Goal: Transaction & Acquisition: Purchase product/service

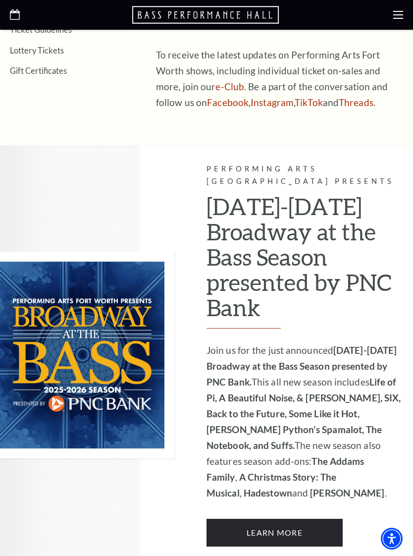
scroll to position [428, 0]
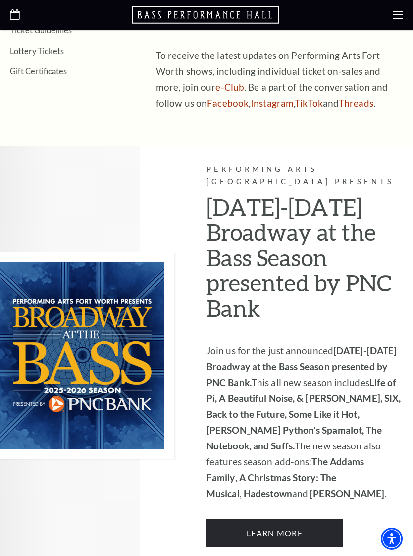
click at [302, 519] on link "Learn More" at bounding box center [275, 533] width 136 height 28
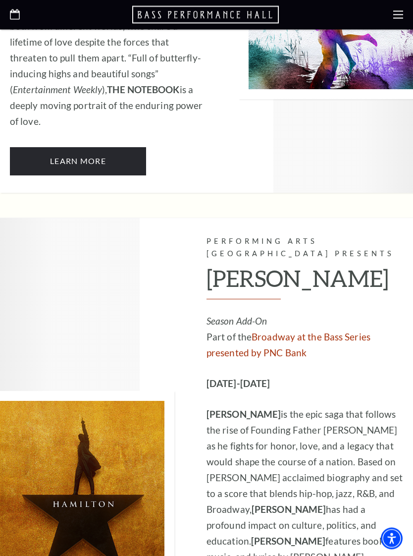
scroll to position [6195, 0]
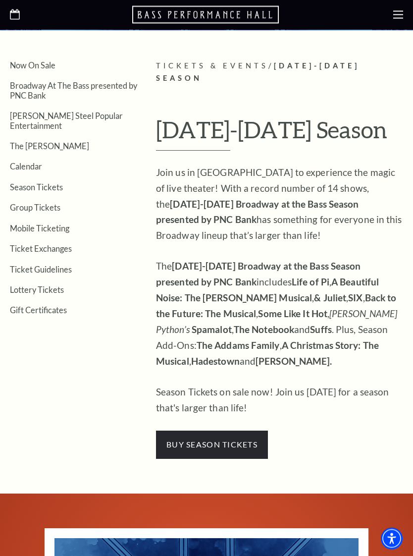
scroll to position [167, 0]
click at [232, 431] on span "buy season tickets" at bounding box center [212, 445] width 112 height 28
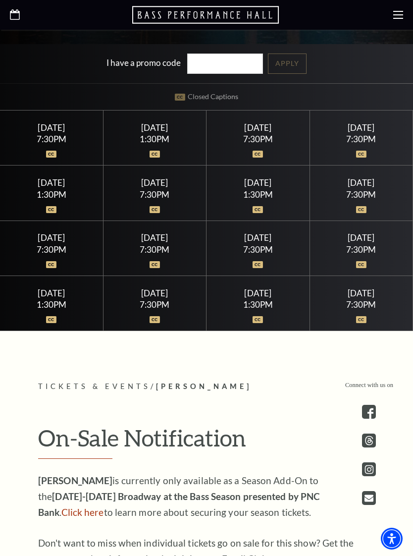
scroll to position [426, 0]
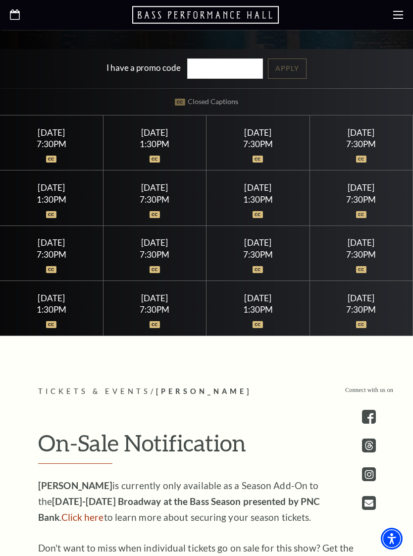
click at [55, 203] on div "1:30PM" at bounding box center [51, 199] width 79 height 8
click at [49, 203] on div "1:30PM" at bounding box center [51, 199] width 79 height 8
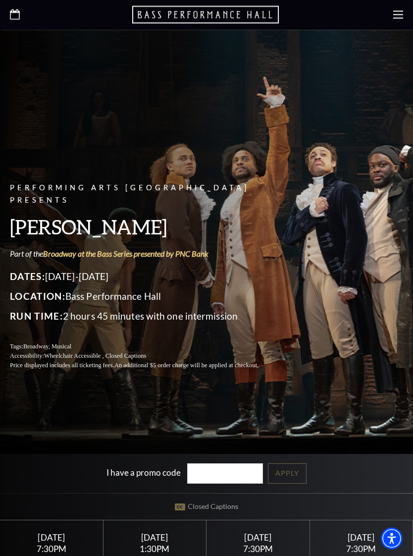
scroll to position [0, 0]
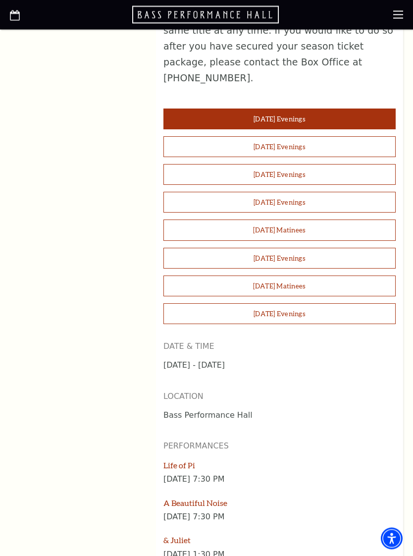
scroll to position [854, 0]
click at [293, 220] on button "Saturday Matinees" at bounding box center [280, 230] width 232 height 21
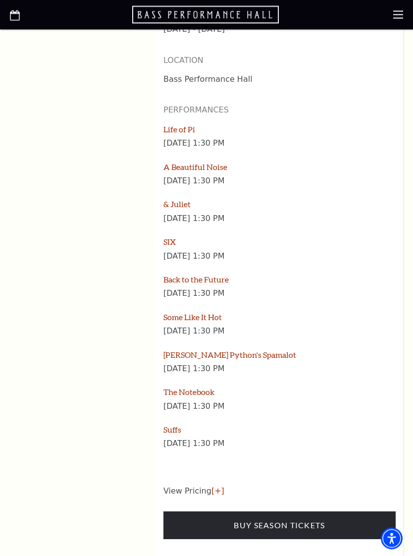
scroll to position [1190, 0]
click at [305, 512] on link "Buy Season Tickets" at bounding box center [280, 526] width 232 height 28
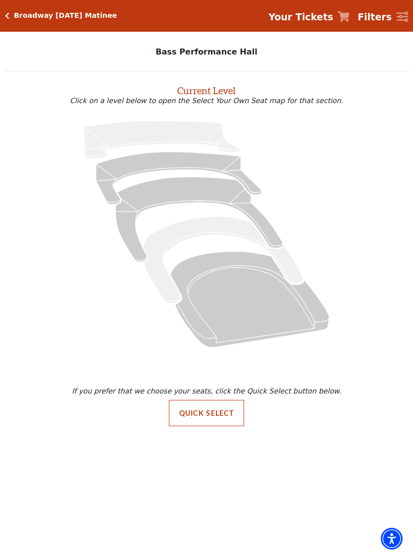
click at [232, 296] on icon "Orchestra / Parterre Circle - Seats Available: 1" at bounding box center [250, 299] width 159 height 96
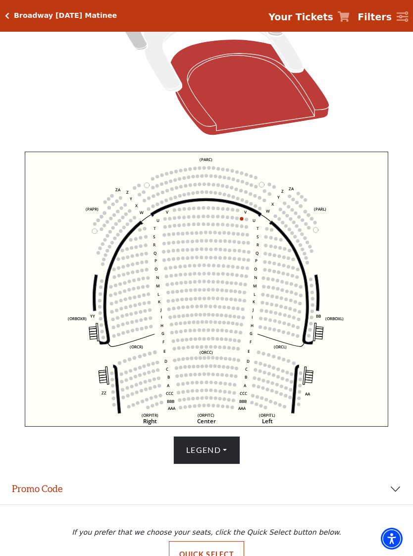
scroll to position [238, 0]
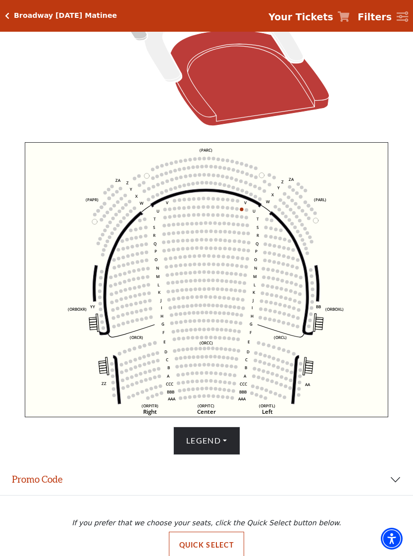
click at [230, 443] on button "Legend" at bounding box center [206, 441] width 67 height 28
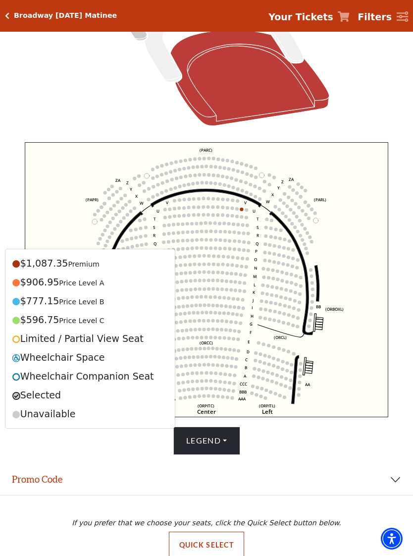
click at [88, 305] on span "Price Level B" at bounding box center [81, 302] width 45 height 8
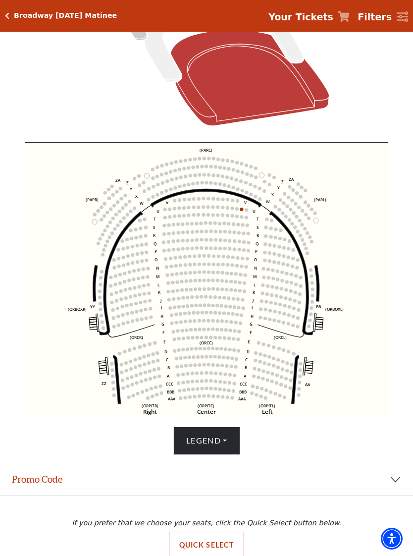
click at [206, 546] on button "Quick Select" at bounding box center [207, 545] width 76 height 27
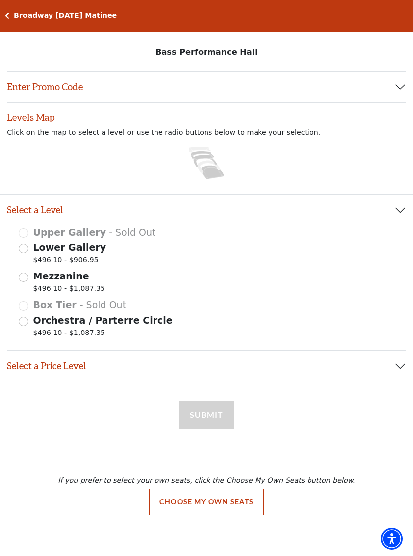
click at [213, 175] on icon at bounding box center [212, 172] width 23 height 14
radio input "true"
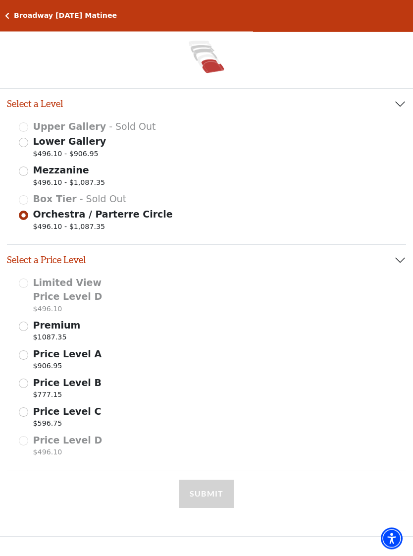
scroll to position [108, 0]
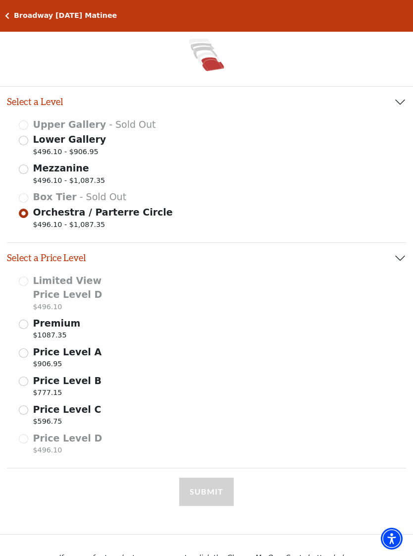
click at [25, 378] on input "Price Level B $777.15" at bounding box center [23, 381] width 9 height 9
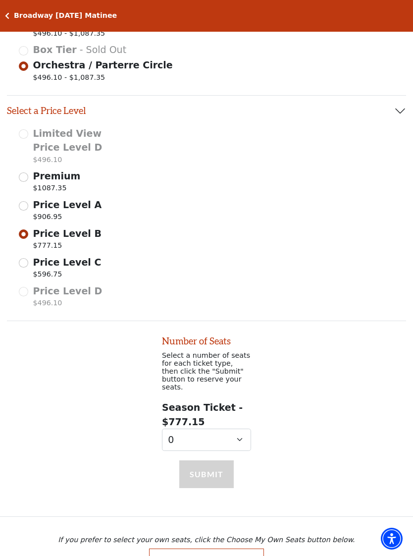
scroll to position [258, 0]
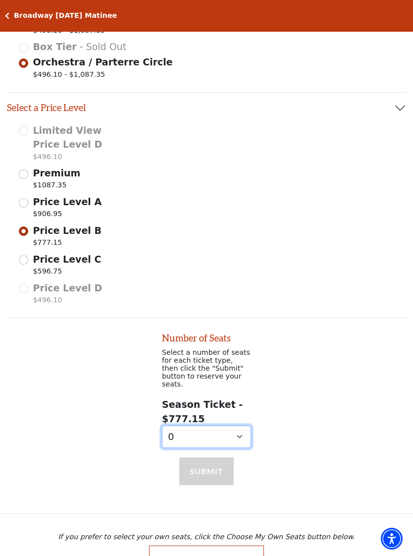
click at [236, 435] on select "0 1 2 3 4 5 6 7 8 9" at bounding box center [206, 437] width 89 height 22
select select "2"
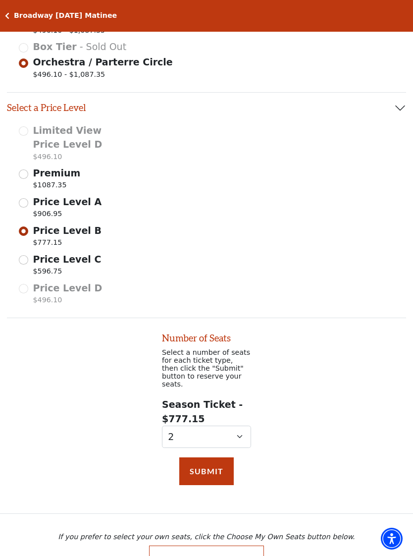
click at [202, 465] on button "Submit" at bounding box center [206, 472] width 55 height 28
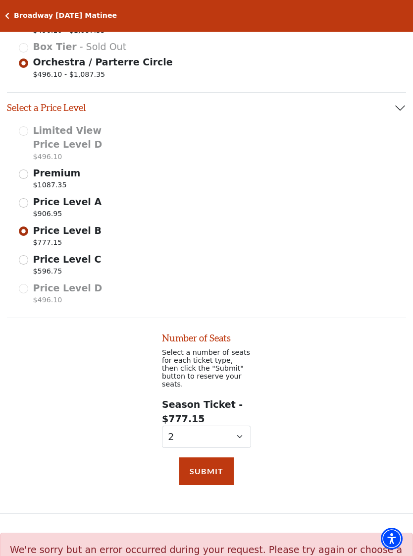
click at [42, 248] on p "$777.15" at bounding box center [67, 243] width 68 height 13
click at [0, 0] on input "Price Level B $777.15" at bounding box center [0, 0] width 0 height 0
click at [27, 258] on input "Price Level C $596.75" at bounding box center [23, 259] width 9 height 9
radio input "true"
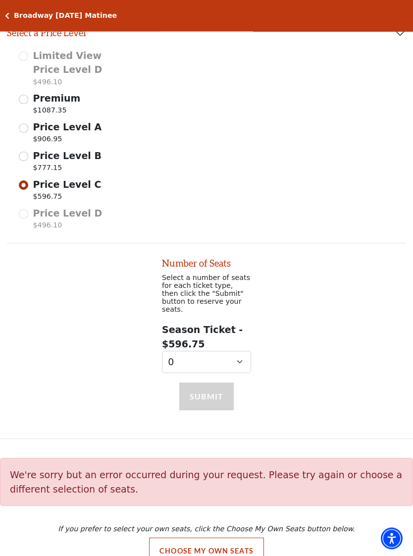
scroll to position [334, 0]
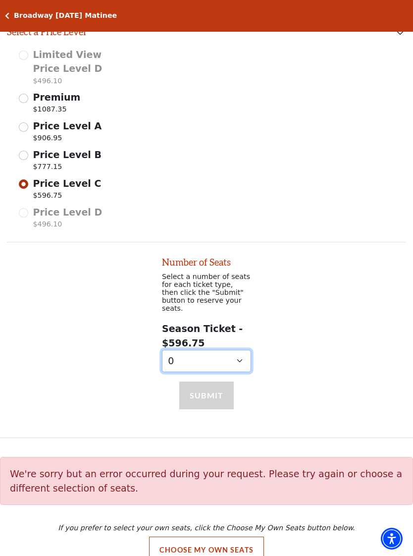
click at [245, 356] on select "0 1 2 3 4 5 6 7 8 9" at bounding box center [206, 361] width 89 height 22
select select "2"
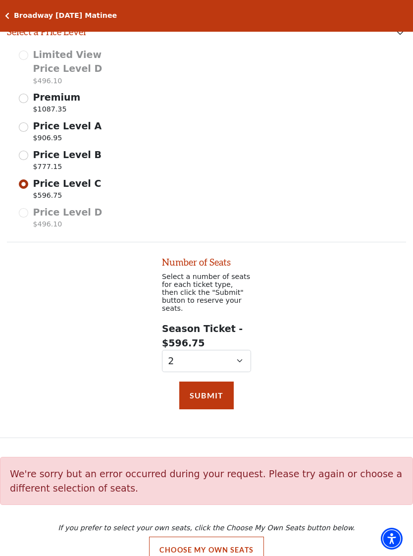
click at [210, 392] on button "Submit" at bounding box center [206, 396] width 55 height 28
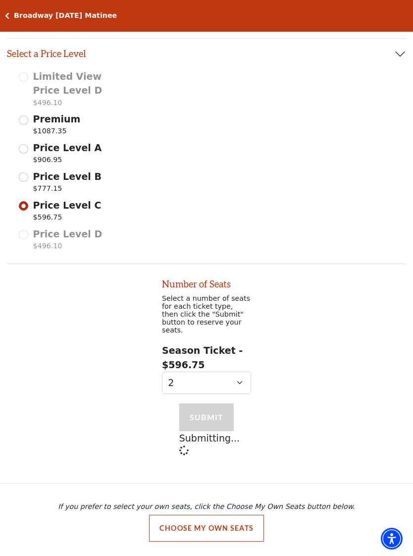
scroll to position [282, 0]
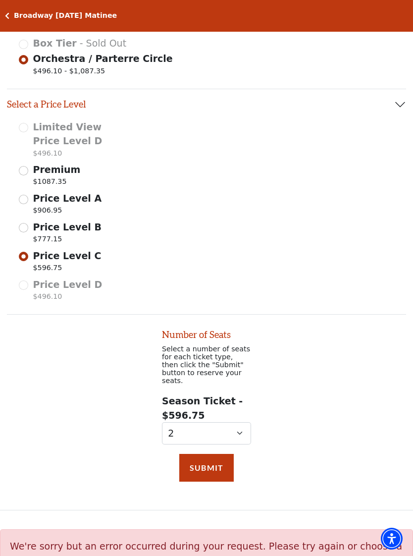
click at [21, 171] on input "Premium $1087.35" at bounding box center [23, 170] width 9 height 9
radio input "true"
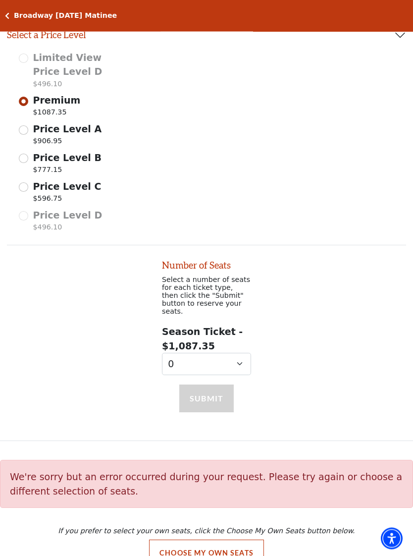
scroll to position [334, 0]
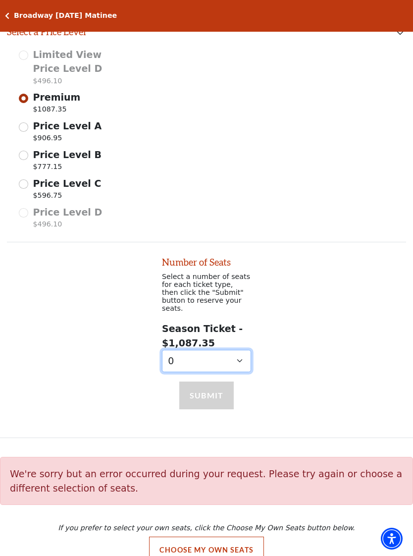
click at [234, 352] on select "0 1 2 3 4 5 6 7 8 9" at bounding box center [206, 361] width 89 height 22
select select "2"
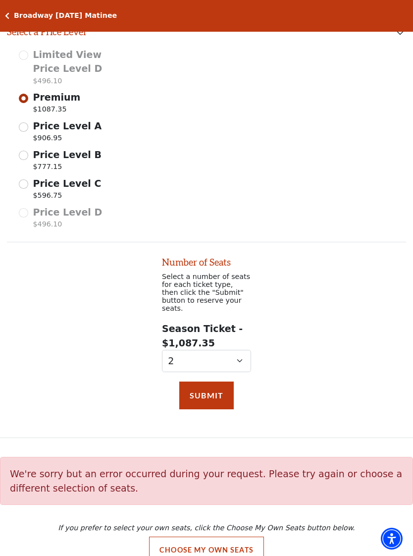
click at [213, 388] on button "Submit" at bounding box center [206, 396] width 55 height 28
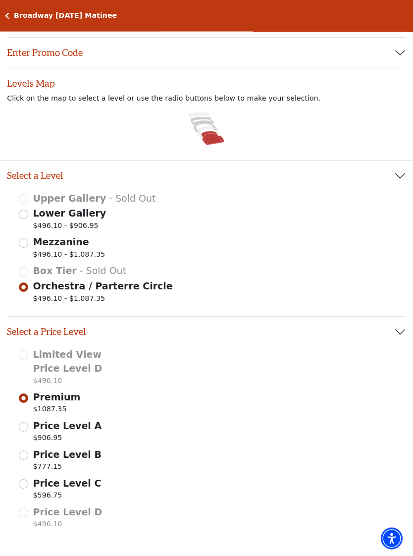
click at [23, 245] on input "Mezzanine $496.10 - $1,087.35" at bounding box center [23, 243] width 9 height 9
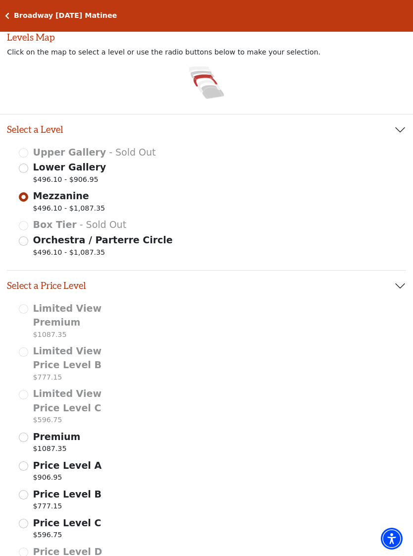
scroll to position [0, 0]
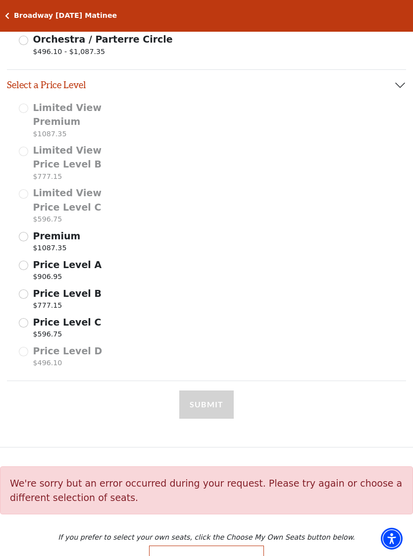
click at [23, 235] on input "Premium $1087.35" at bounding box center [23, 236] width 9 height 9
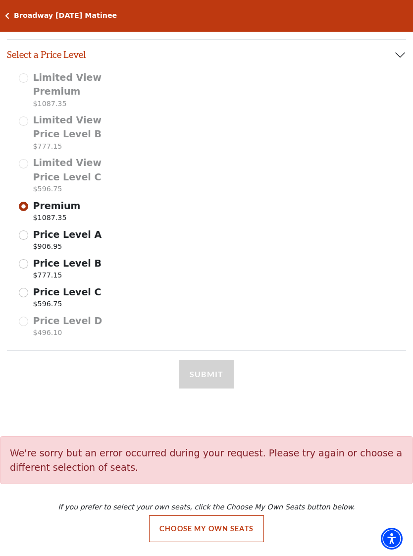
select select "2"
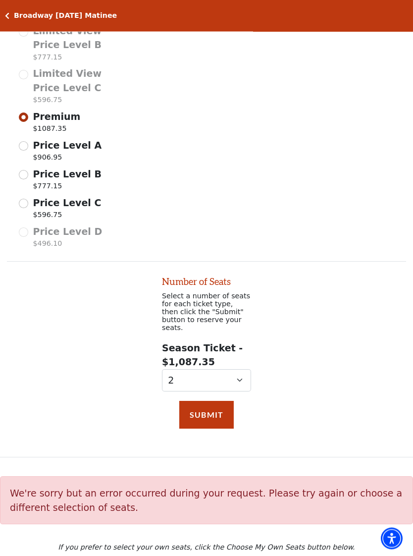
scroll to position [418, 0]
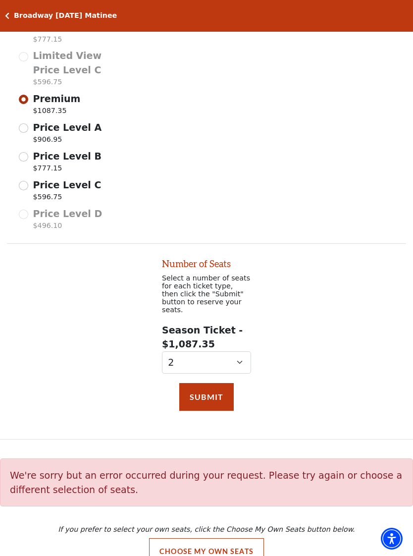
click at [207, 390] on button "Submit" at bounding box center [206, 397] width 55 height 28
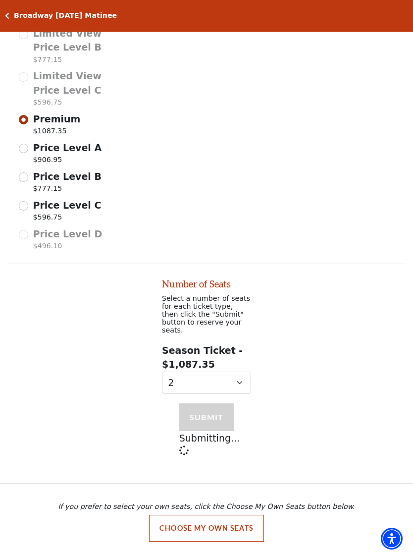
scroll to position [366, 0]
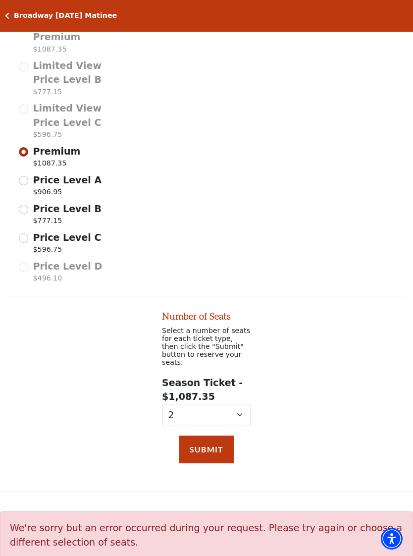
click at [33, 176] on span "Price Level A" at bounding box center [67, 179] width 69 height 11
click at [0, 0] on input "Price Level A $906.95" at bounding box center [0, 0] width 0 height 0
radio input "true"
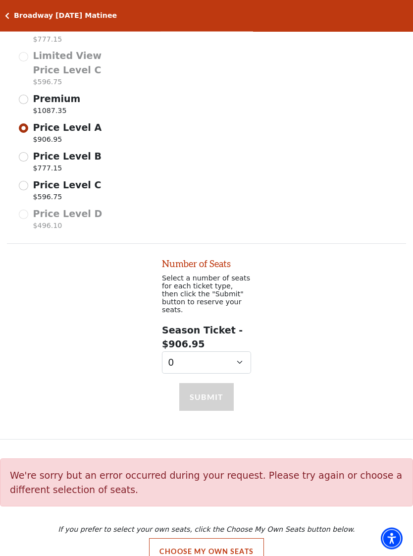
click at [240, 352] on select "0 1 2 3 4 5 6 7 8 9" at bounding box center [206, 363] width 89 height 22
select select "2"
click at [216, 392] on button "Submit" at bounding box center [206, 397] width 55 height 28
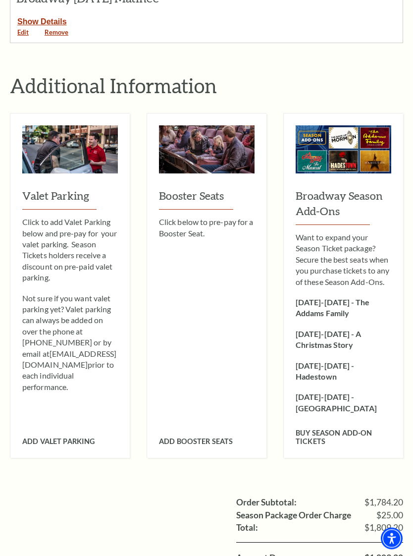
scroll to position [444, 0]
click at [337, 297] on p "[DATE]-[DATE] - The Addams Family" at bounding box center [344, 308] width 96 height 22
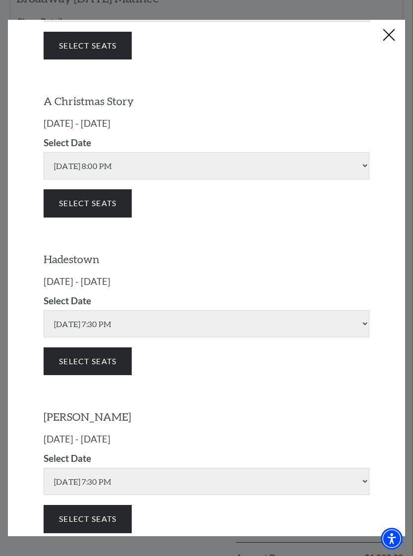
scroll to position [247, 0]
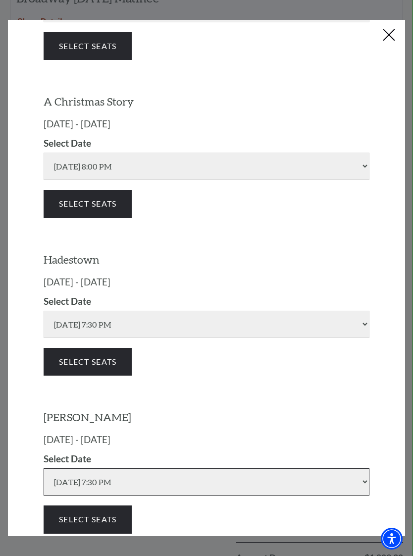
click at [261, 468] on select "Wednesday Jul 15 2026 | 7:30 PM Thursday Jul 16 2026 | 1:30 PM Thursday Jul 16 …" at bounding box center [207, 481] width 326 height 27
select select "6309"
click at [109, 506] on button "Select Seats" at bounding box center [88, 520] width 88 height 28
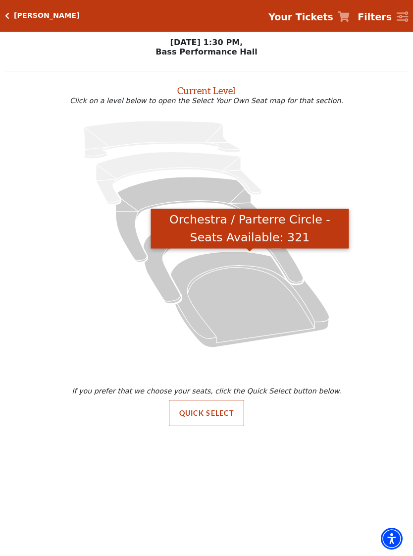
click at [206, 319] on icon "Orchestra / Parterre Circle - Seats Available: 321" at bounding box center [250, 299] width 159 height 96
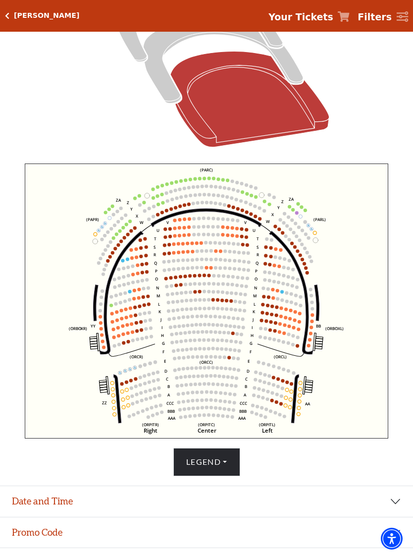
scroll to position [270, 0]
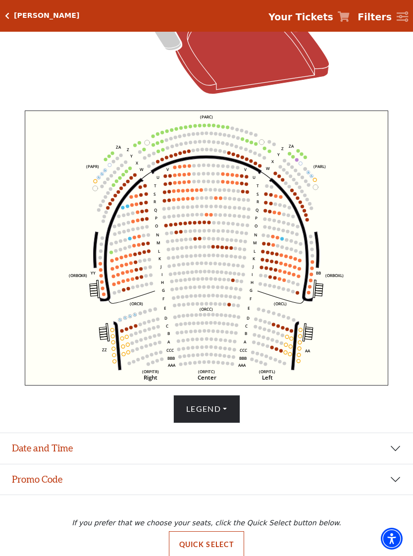
click at [228, 412] on button "Legend" at bounding box center [206, 409] width 67 height 28
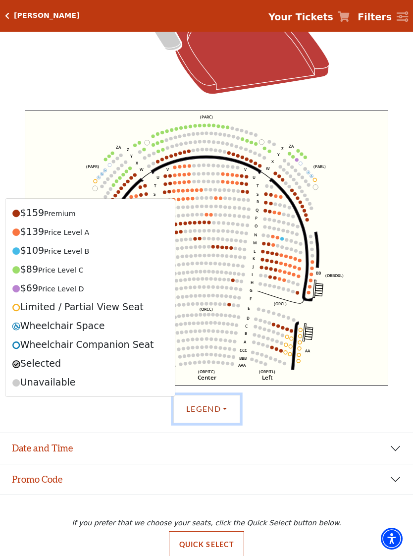
click at [305, 297] on icon at bounding box center [292, 239] width 44 height 123
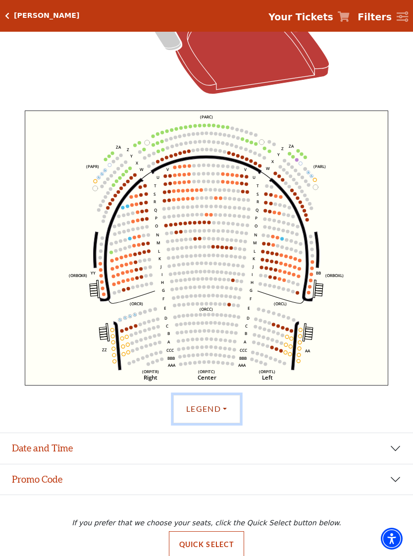
click at [308, 295] on use "Seat Selected" at bounding box center [309, 293] width 4 height 4
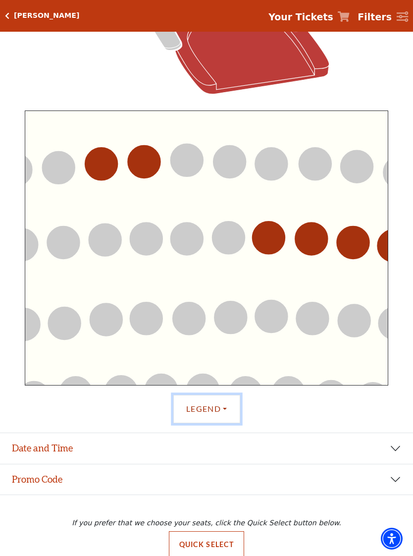
click at [320, 285] on icon "Left (ORPITL) Right (ORPITR) Center (ORPITC) ZZ AA YY BB ZA ZA (ORCL) (ORCR) (O…" at bounding box center [207, 248] width 364 height 275
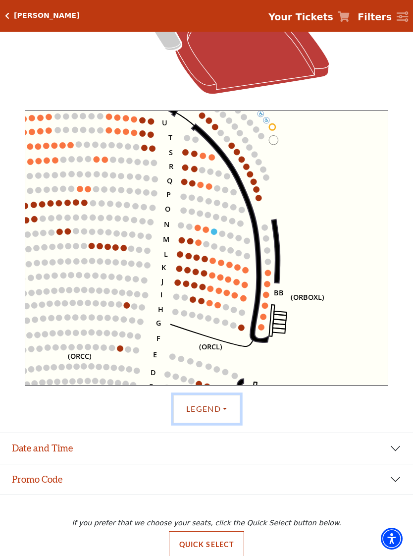
click at [260, 328] on circle at bounding box center [262, 328] width 6 height 6
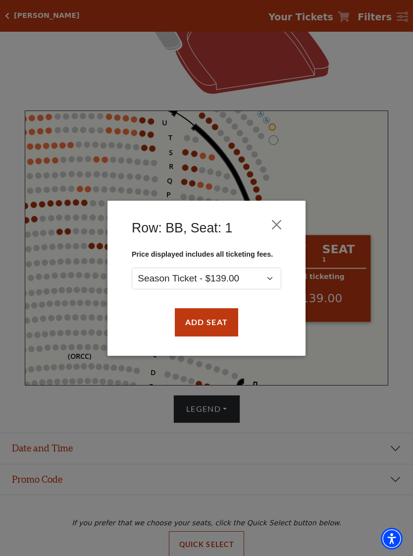
click at [215, 320] on button "Add Seat" at bounding box center [206, 322] width 63 height 28
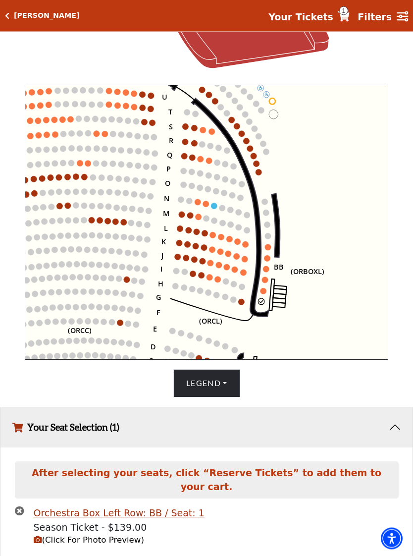
scroll to position [295, 0]
click at [263, 293] on circle at bounding box center [264, 291] width 6 height 6
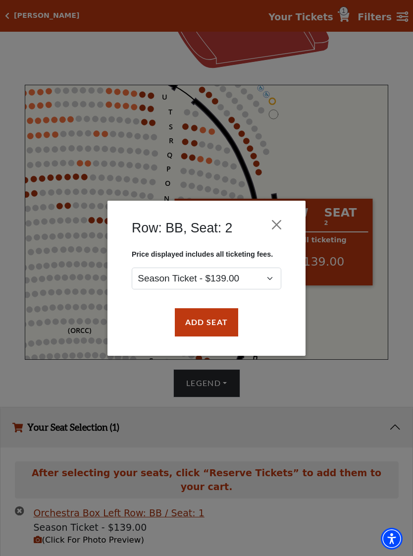
click at [209, 322] on button "Add Seat" at bounding box center [206, 322] width 63 height 28
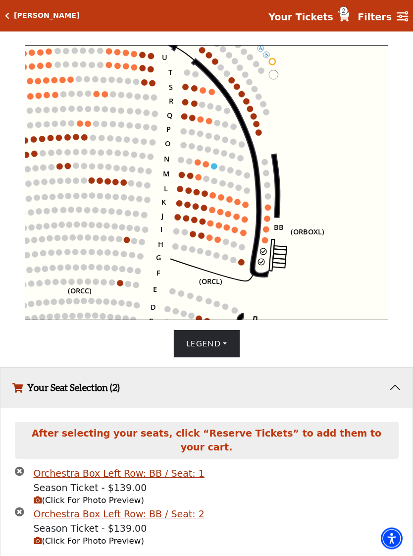
scroll to position [335, 0]
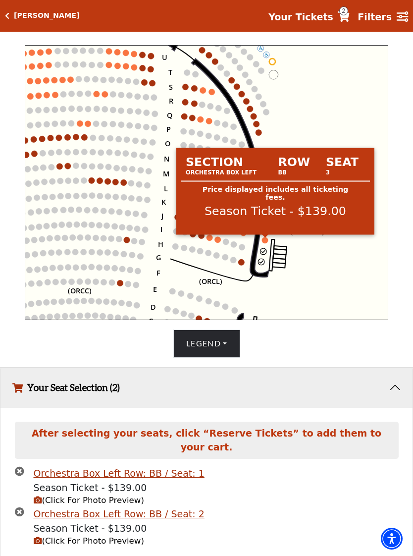
click at [265, 243] on circle at bounding box center [265, 240] width 6 height 6
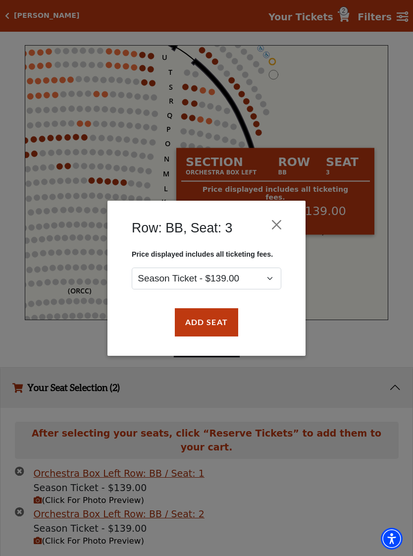
click at [216, 323] on button "Add Seat" at bounding box center [206, 322] width 63 height 28
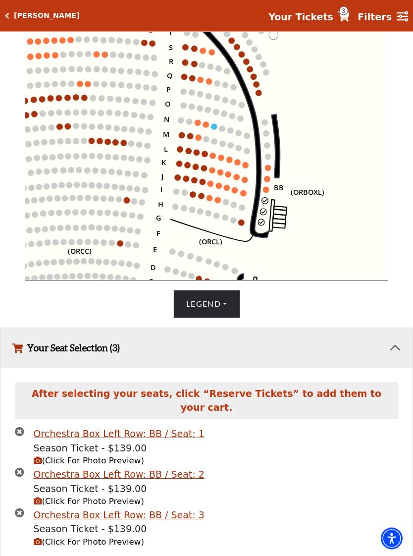
scroll to position [375, 0]
click at [267, 192] on circle at bounding box center [267, 190] width 6 height 6
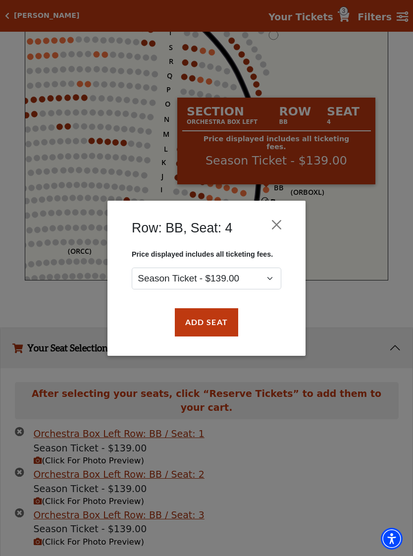
click at [212, 328] on button "Add Seat" at bounding box center [206, 322] width 63 height 28
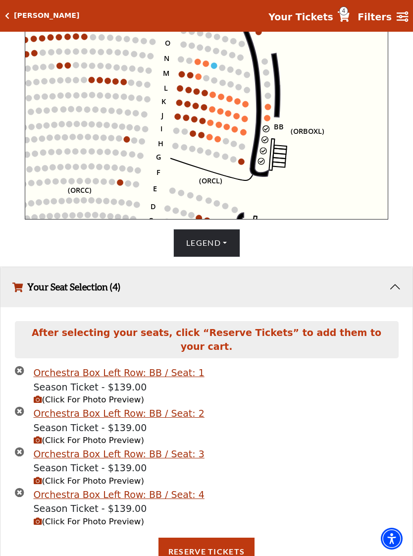
scroll to position [439, 0]
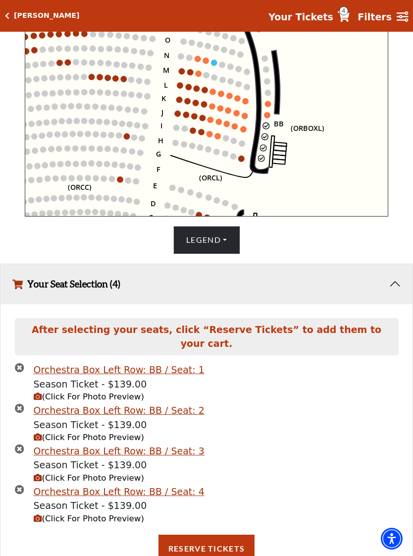
click at [203, 536] on button "Reserve Tickets" at bounding box center [207, 549] width 96 height 28
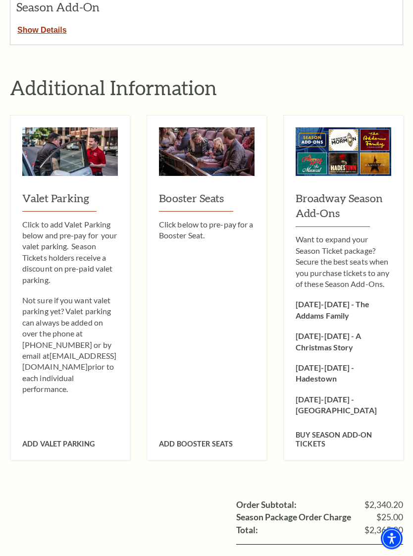
scroll to position [514, 0]
click at [69, 440] on span "Add Valet Parking" at bounding box center [58, 444] width 72 height 8
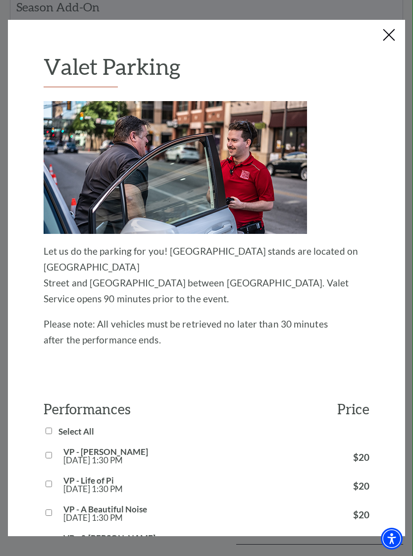
click at [51, 406] on div "Performances Price Select All VP - [PERSON_NAME] [DATE] 1:30 PM $20 VP - Life o…" at bounding box center [207, 562] width 326 height 324
click at [49, 428] on input "Select All" at bounding box center [49, 431] width 6 height 6
checkbox input "true"
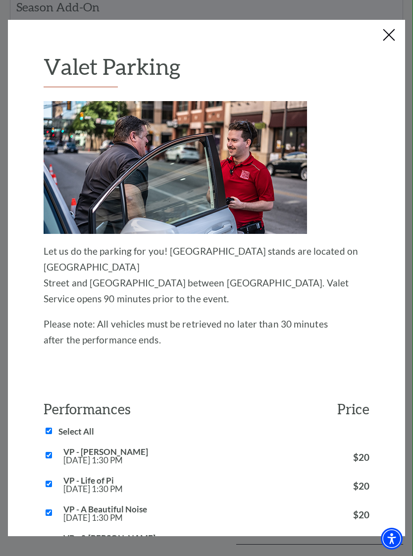
checkbox input "true"
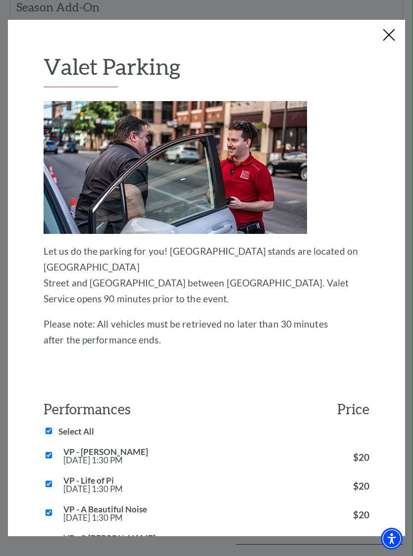
checkbox input "true"
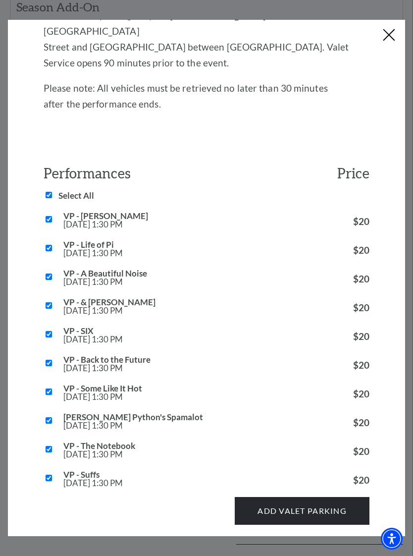
scroll to position [235, 0]
click at [308, 498] on button "Add Valet Parking" at bounding box center [302, 512] width 135 height 28
click at [303, 499] on div "Add Valet Parking" at bounding box center [207, 507] width 326 height 38
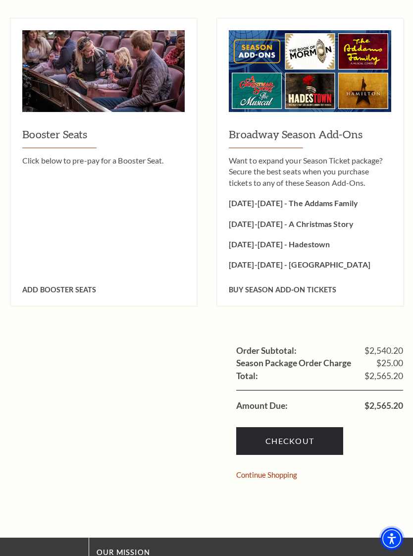
scroll to position [687, 0]
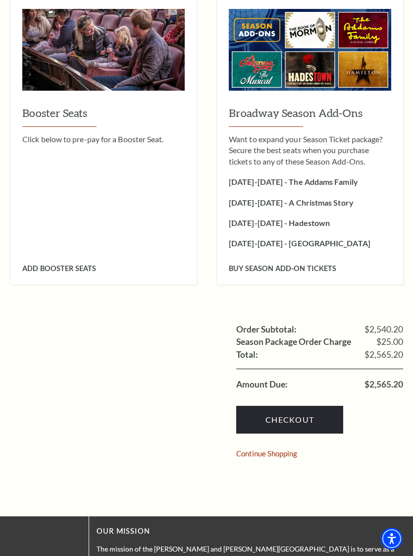
click at [307, 406] on link "Checkout" at bounding box center [289, 420] width 107 height 28
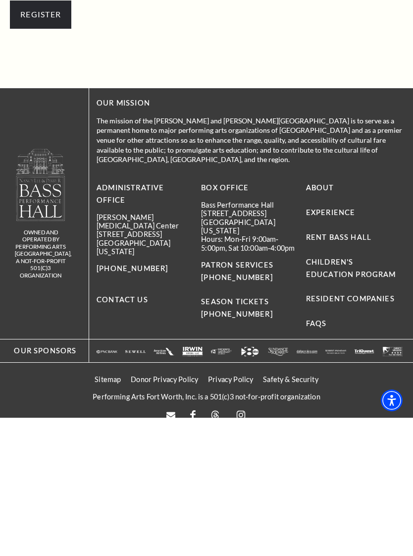
scroll to position [376, 0]
